Goal: Information Seeking & Learning: Learn about a topic

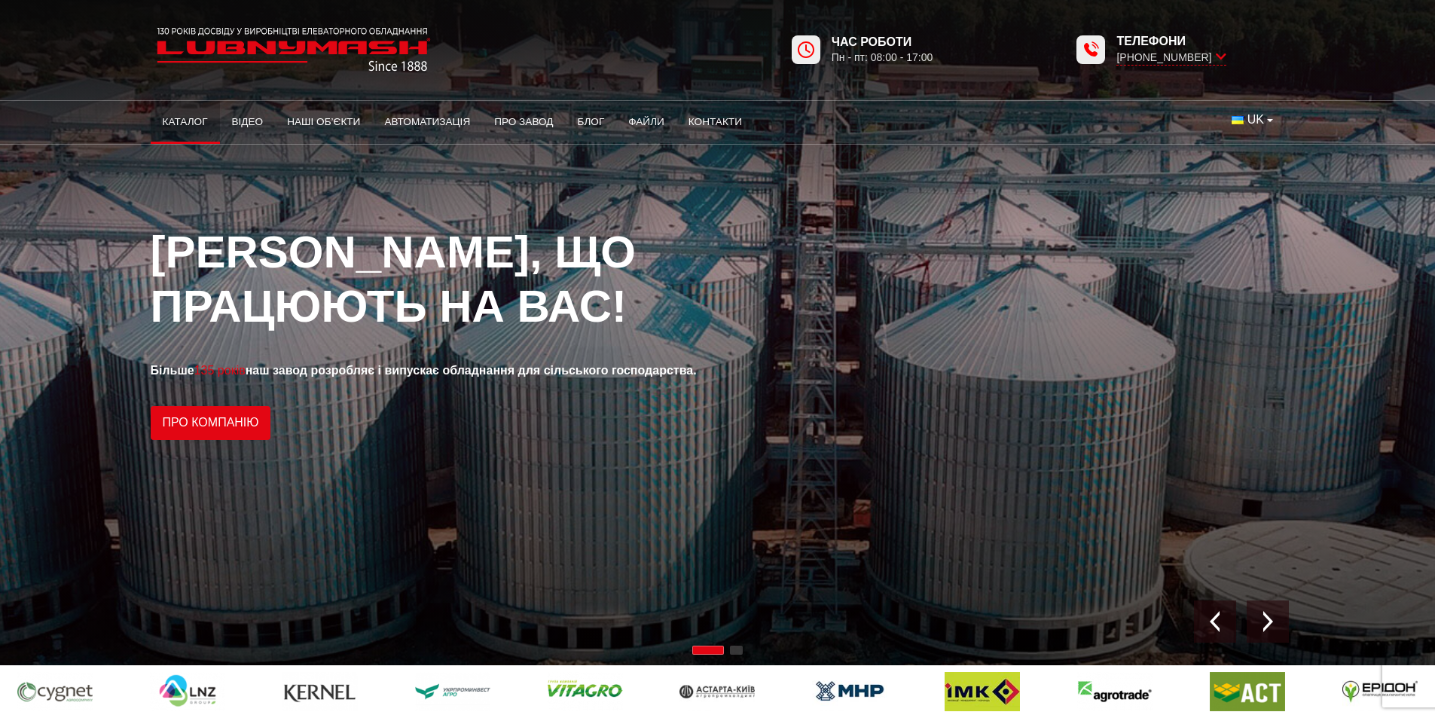
click at [197, 127] on link "Каталог" at bounding box center [185, 121] width 69 height 33
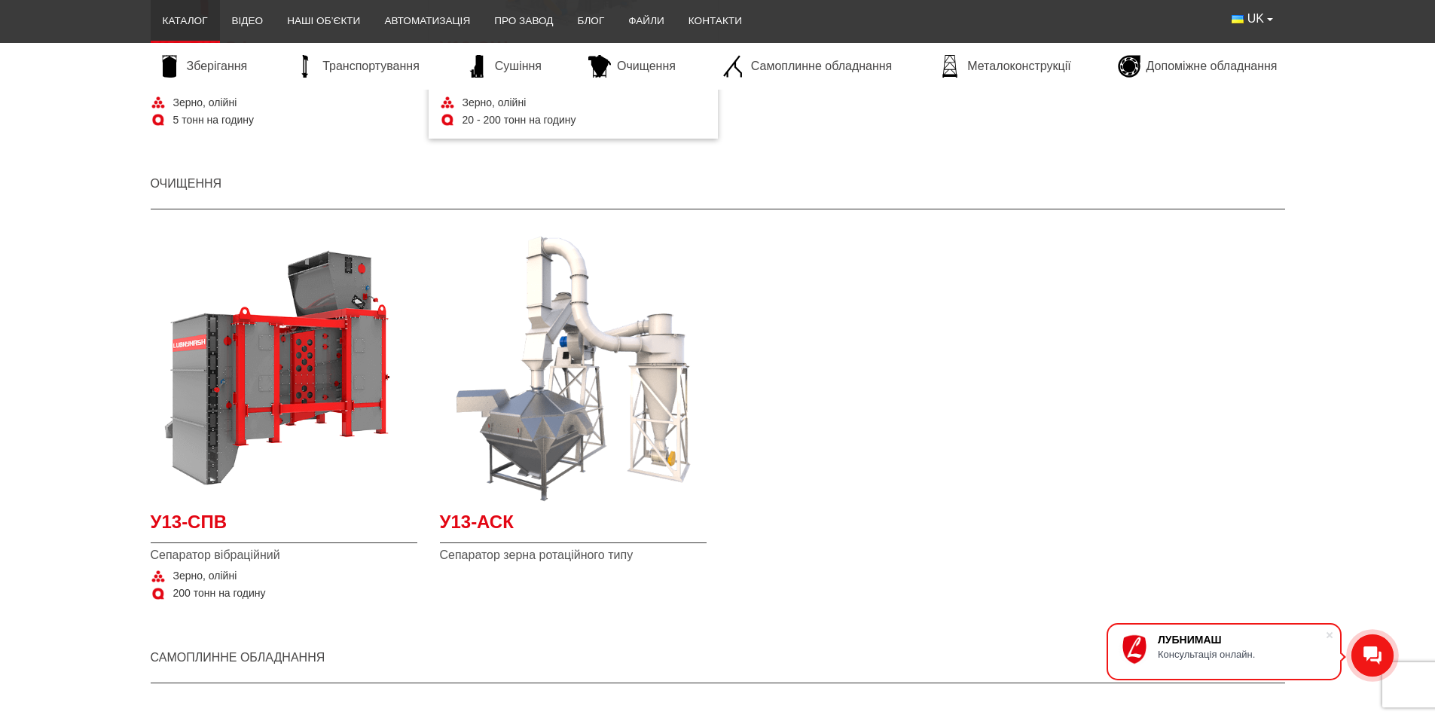
scroll to position [2485, 0]
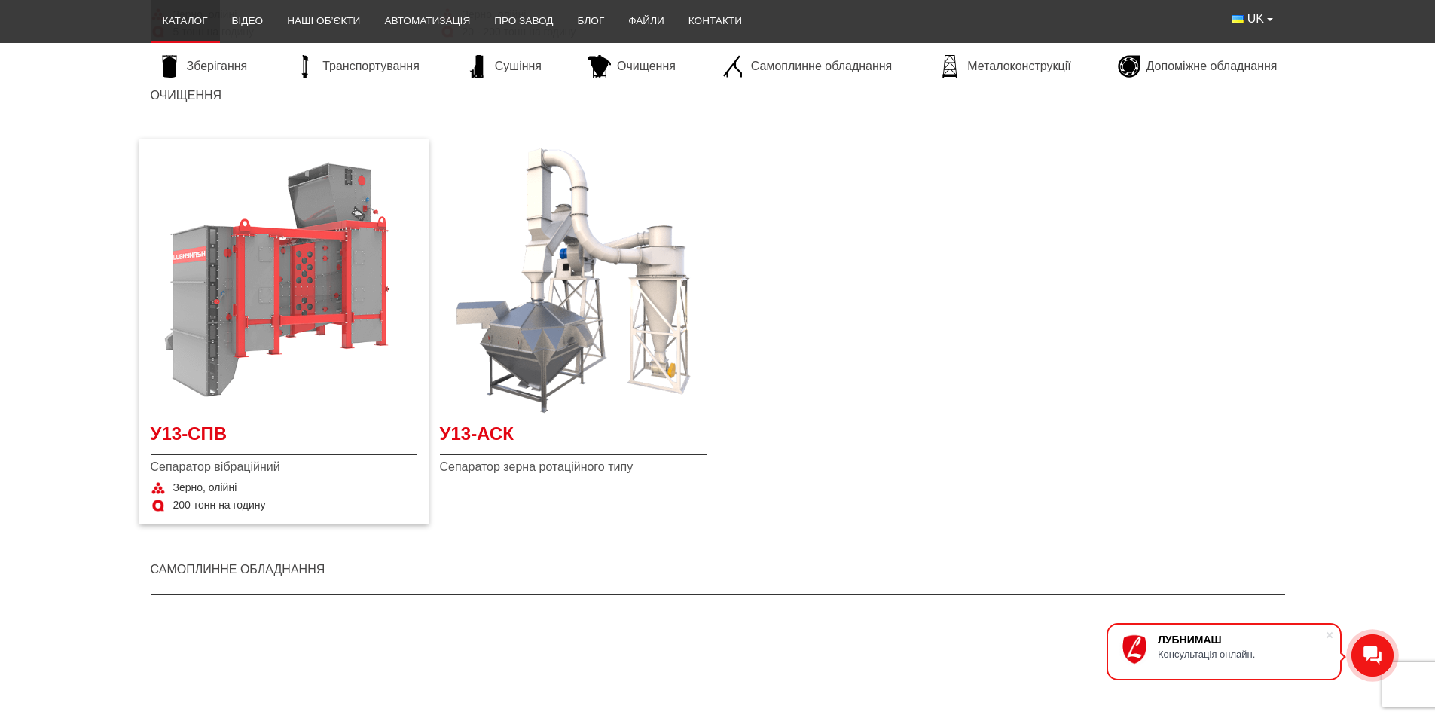
click at [299, 305] on img "Детальніше У13-СПВ" at bounding box center [284, 280] width 267 height 267
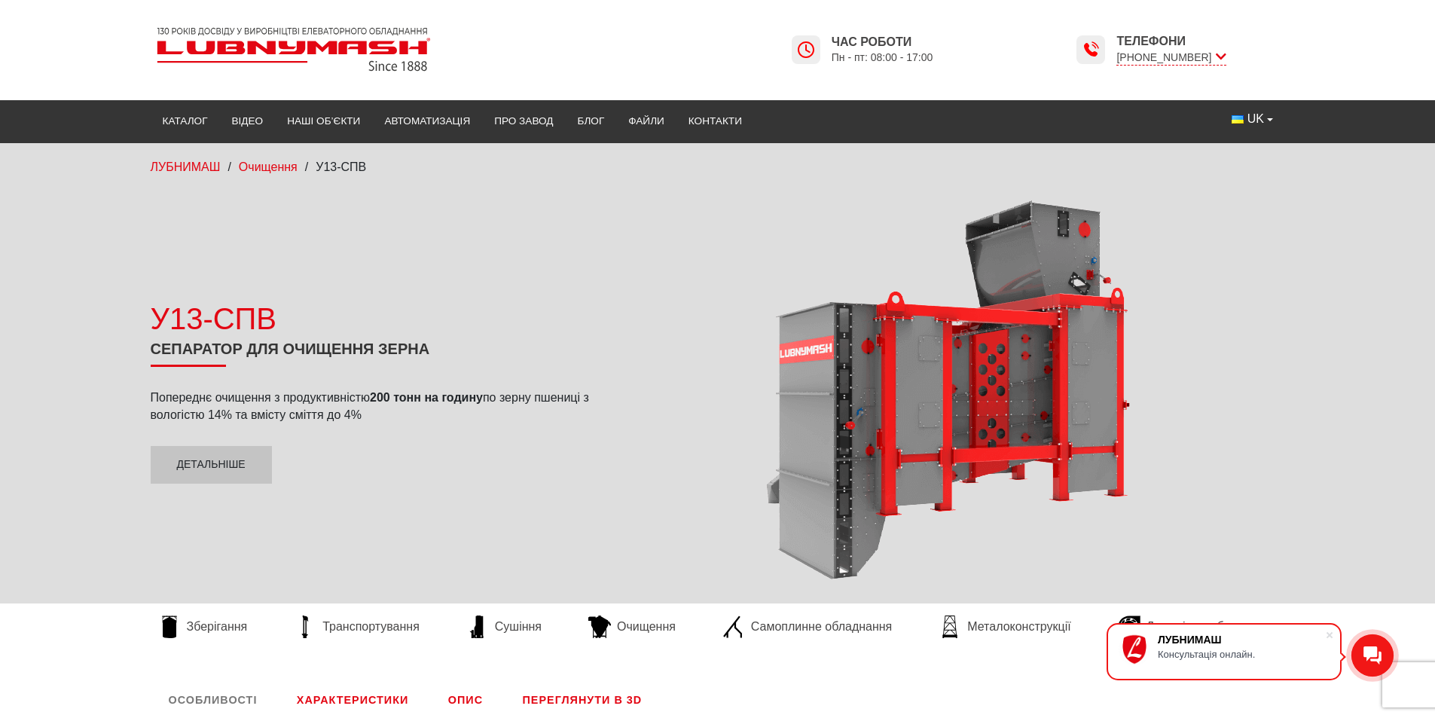
click at [404, 258] on div "У13-СПВ Сепаратор для очищення зерна Попереднє очищення з продуктивністю 200 то…" at bounding box center [717, 390] width 1157 height 380
